Goal: Transaction & Acquisition: Purchase product/service

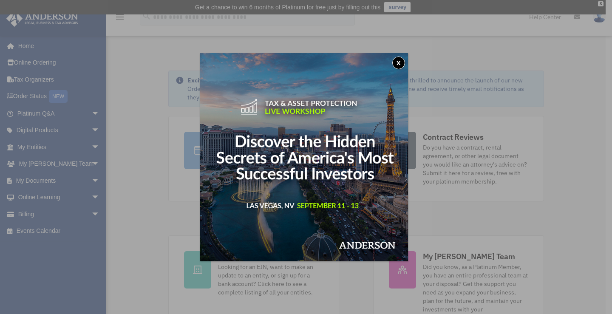
click at [400, 62] on button "x" at bounding box center [398, 63] width 13 height 13
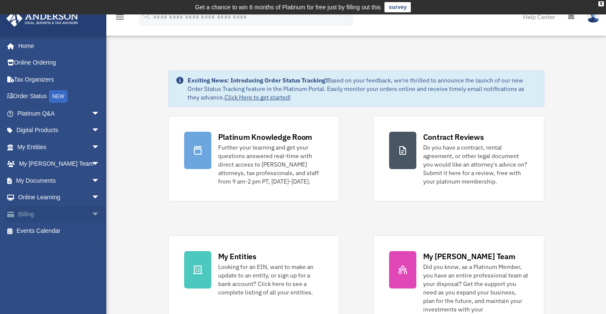
click at [91, 215] on span "arrow_drop_down" at bounding box center [99, 214] width 17 height 17
click at [61, 232] on link "$ Open Invoices" at bounding box center [62, 231] width 101 height 17
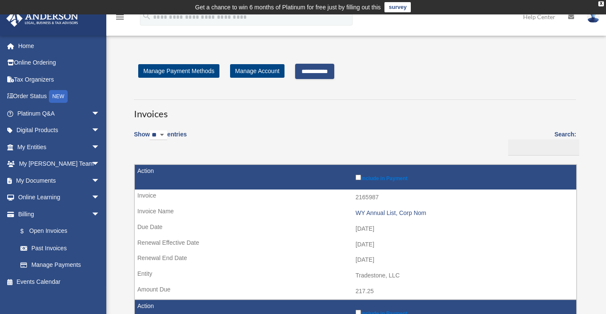
click at [313, 70] on input "**********" at bounding box center [314, 71] width 39 height 15
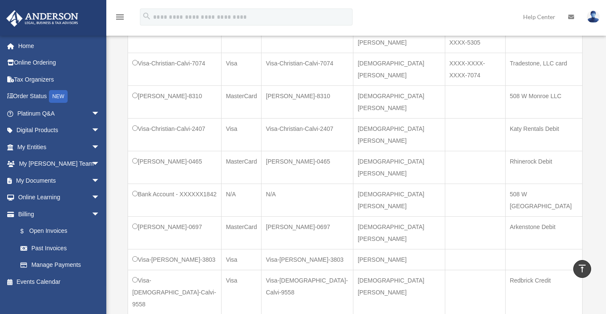
scroll to position [425, 0]
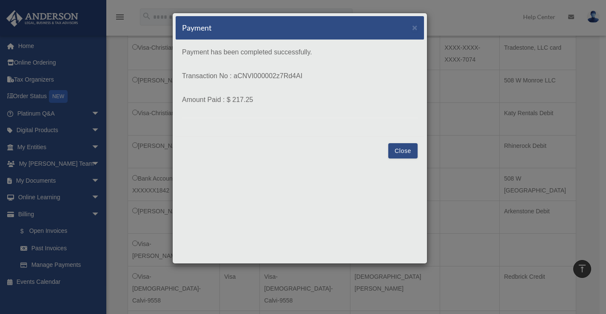
drag, startPoint x: 234, startPoint y: 76, endPoint x: 317, endPoint y: 76, distance: 82.4
click at [317, 76] on p "Transaction No : aCNVI000002z7Rd4AI" at bounding box center [299, 76] width 235 height 12
copy p "aCNVI000002z7Rd4AI"
click at [409, 148] on button "Close" at bounding box center [402, 150] width 29 height 15
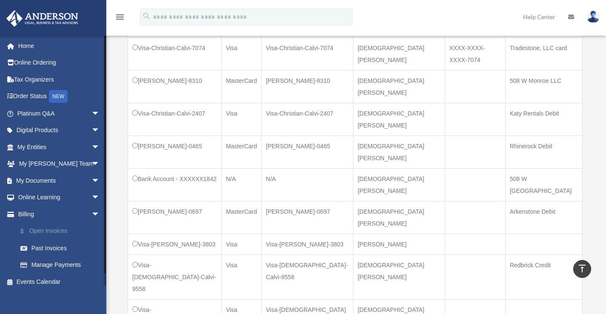
click at [52, 233] on link "$ Open Invoices" at bounding box center [62, 231] width 101 height 17
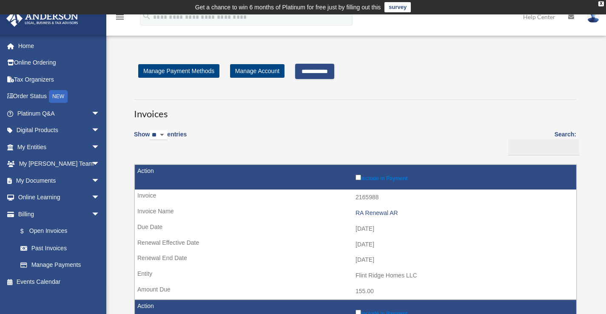
click at [334, 69] on input "**********" at bounding box center [314, 71] width 39 height 15
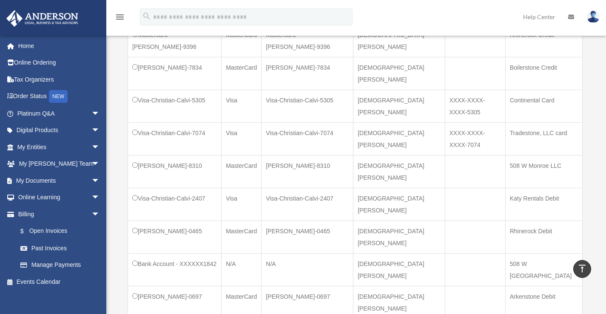
scroll to position [467, 0]
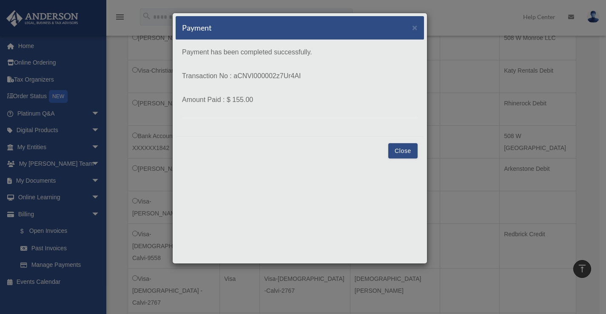
drag, startPoint x: 234, startPoint y: 74, endPoint x: 368, endPoint y: 71, distance: 133.9
click at [368, 71] on p "Transaction No : aCNVI000002z7Ur4AI" at bounding box center [299, 76] width 235 height 12
copy p "aCNVI000002z7Ur4AI"
click at [397, 151] on button "Close" at bounding box center [402, 150] width 29 height 15
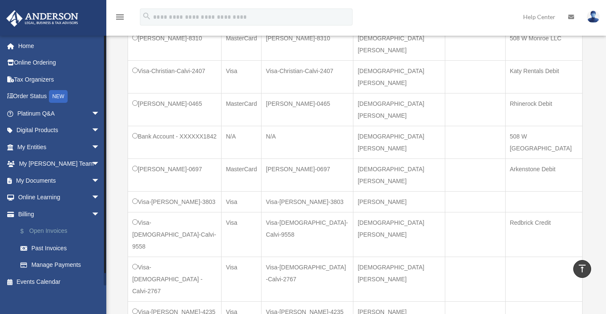
click at [45, 228] on link "$ Open Invoices" at bounding box center [62, 231] width 101 height 17
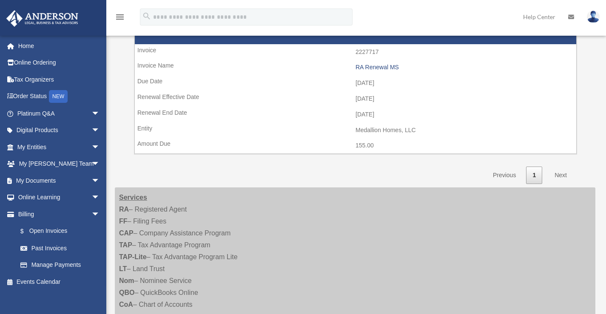
scroll to position [142, 0]
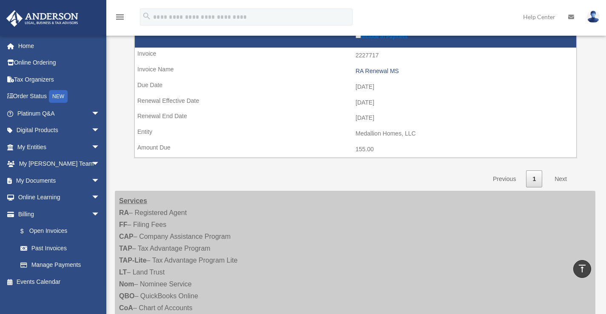
click at [296, 169] on div "Show ** ** ** *** entries Search: Pay Invoice # Invoice Name Due Date Renewal E…" at bounding box center [355, 85] width 442 height 205
click at [122, 89] on div "**********" at bounding box center [354, 55] width 467 height 266
click at [125, 68] on div "**********" at bounding box center [354, 55] width 467 height 266
click at [267, 178] on div "Show ** ** ** *** entries Search: Pay Invoice # Invoice Name Due Date Renewal E…" at bounding box center [355, 85] width 442 height 205
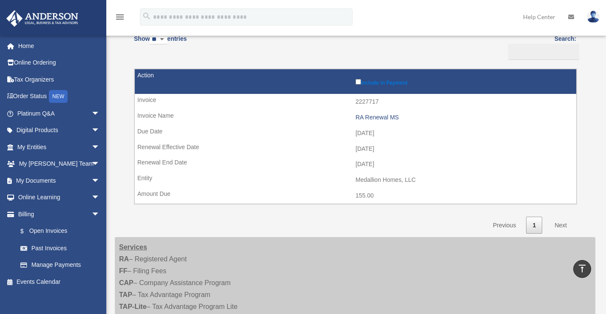
scroll to position [14, 0]
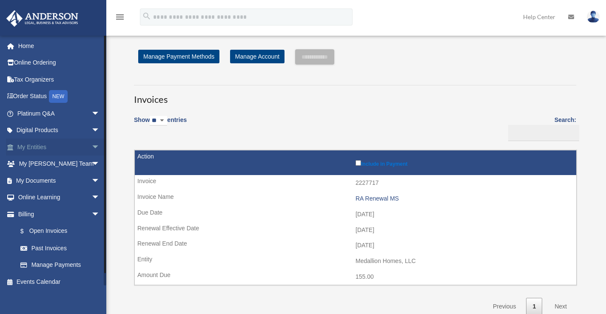
click at [36, 144] on link "My Entities arrow_drop_down" at bounding box center [59, 147] width 107 height 17
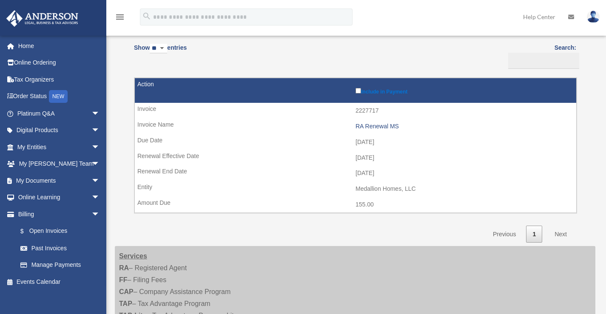
scroll to position [99, 0]
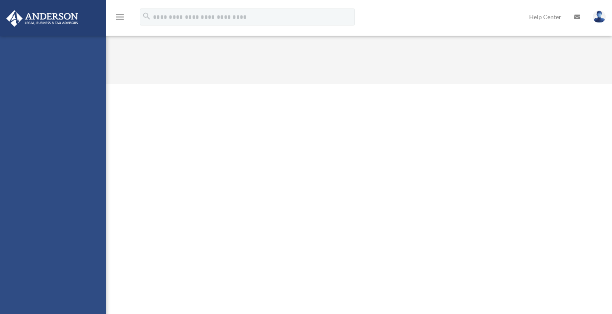
click at [89, 146] on div "redbrick75@gmail.com Sign Out redbrick75@gmail.com Home Online Ordering Tax Org…" at bounding box center [53, 193] width 106 height 314
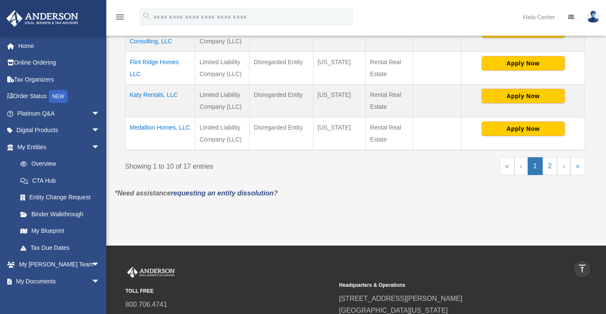
scroll to position [467, 0]
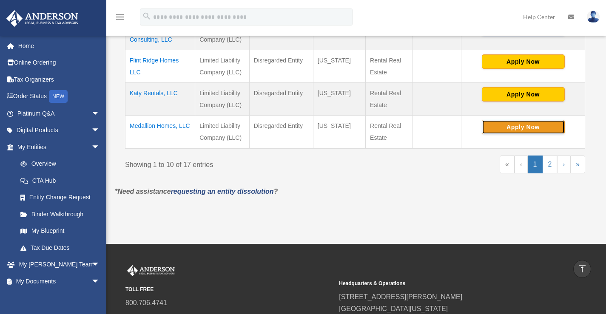
click at [515, 127] on button "Apply Now" at bounding box center [522, 127] width 83 height 14
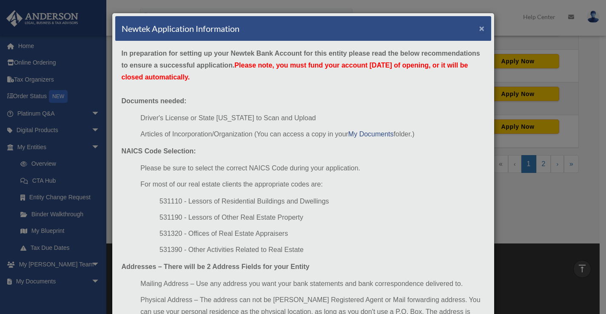
click at [479, 28] on button "×" at bounding box center [482, 28] width 6 height 9
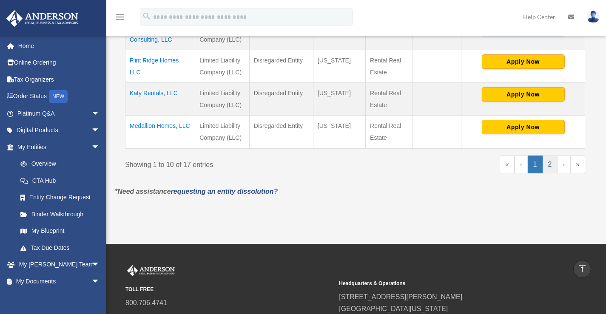
click at [550, 162] on link "2" at bounding box center [549, 165] width 15 height 18
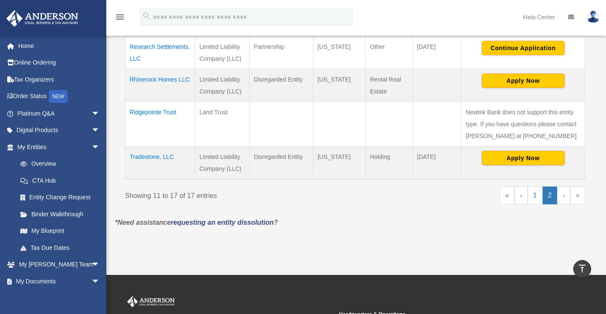
scroll to position [289, 0]
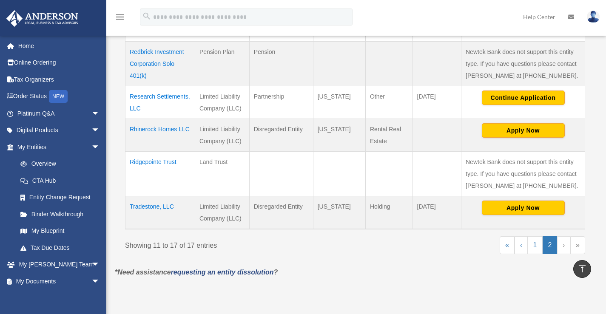
click at [164, 96] on td "Research Settlements, LLC" at bounding box center [160, 102] width 70 height 33
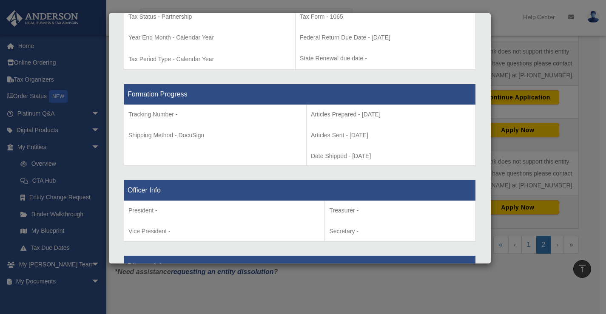
scroll to position [425, 0]
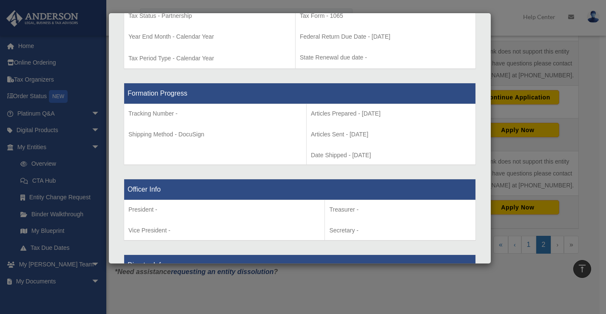
click at [92, 167] on div "Details × Articles Sent Organizational Date" at bounding box center [303, 157] width 606 height 314
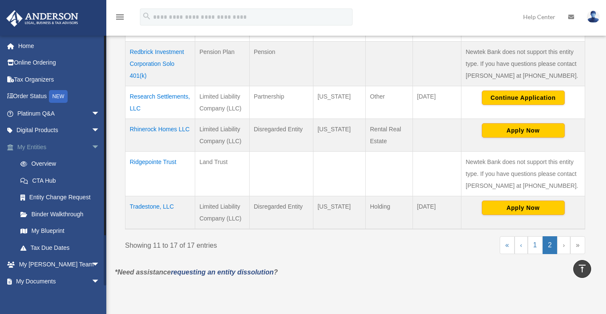
click at [91, 146] on span "arrow_drop_down" at bounding box center [99, 147] width 17 height 17
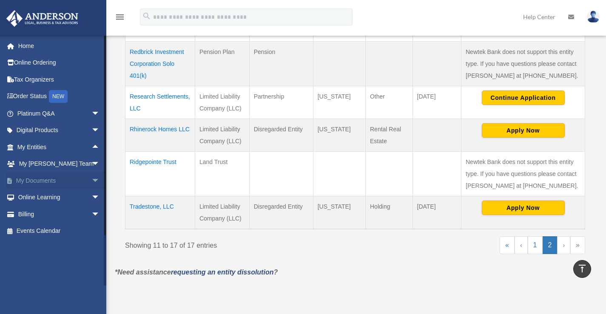
click at [91, 181] on span "arrow_drop_down" at bounding box center [99, 180] width 17 height 17
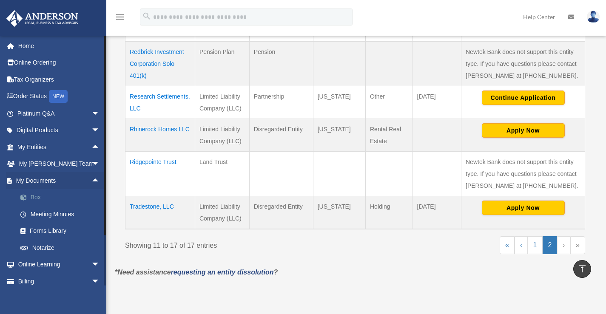
click at [44, 200] on link "Box" at bounding box center [62, 197] width 101 height 17
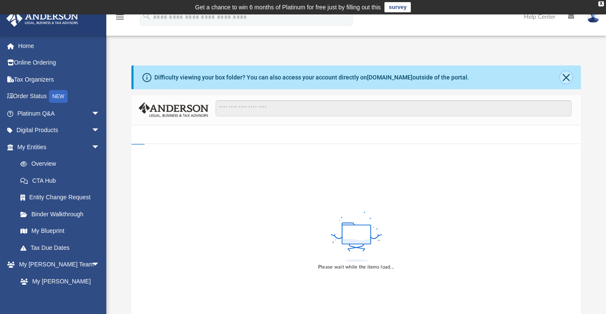
click at [568, 75] on button "Close" at bounding box center [566, 77] width 12 height 12
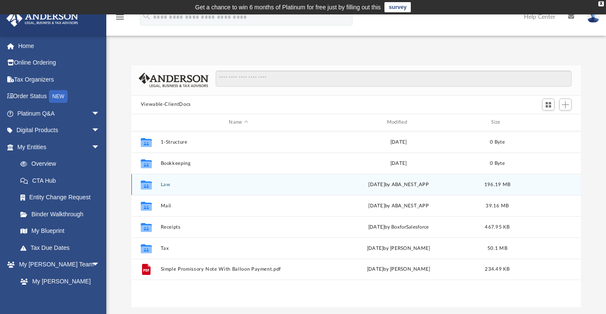
scroll to position [187, 443]
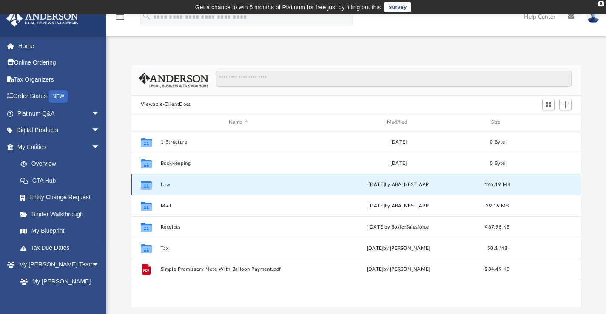
click at [166, 186] on button "Law" at bounding box center [238, 184] width 156 height 6
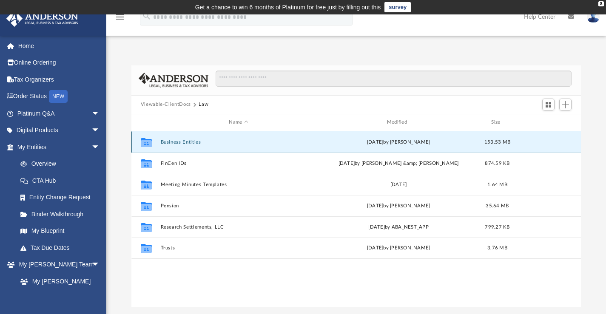
click at [184, 140] on button "Business Entities" at bounding box center [238, 142] width 156 height 6
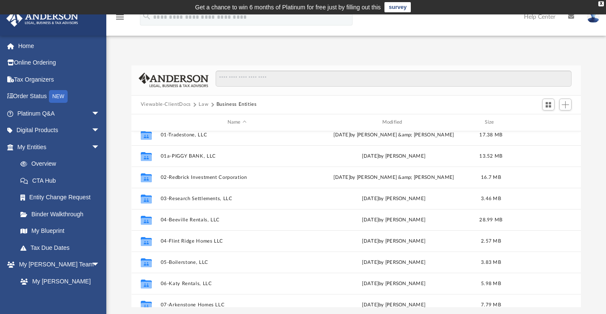
scroll to position [0, 0]
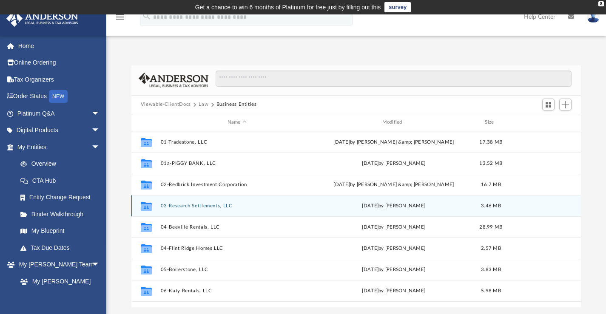
click at [183, 206] on button "03-Research Settlements, LLC" at bounding box center [236, 206] width 153 height 6
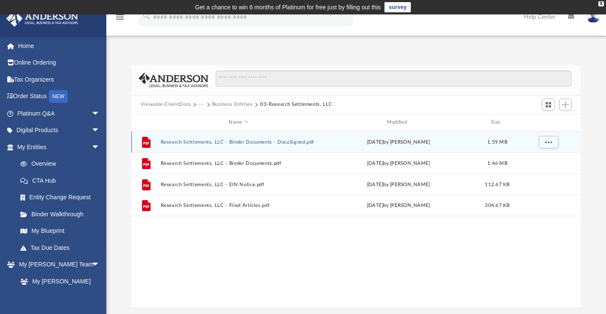
click at [262, 142] on button "Research Settlements, LLC - Binder Documents - DocuSigned.pdf" at bounding box center [238, 142] width 156 height 6
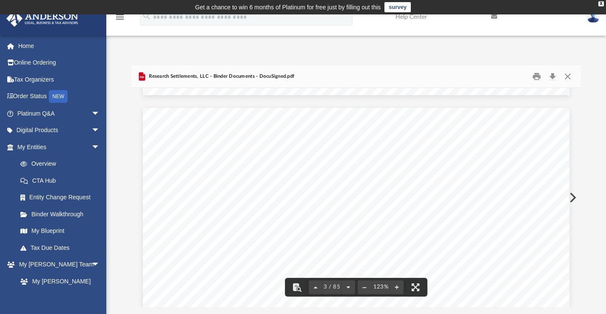
scroll to position [1105, 0]
